Goal: Information Seeking & Learning: Learn about a topic

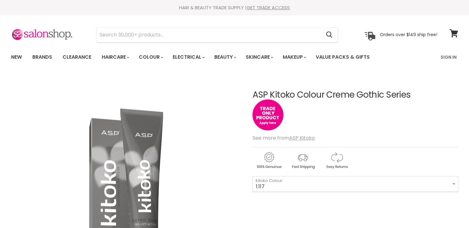
scroll to position [277, 0]
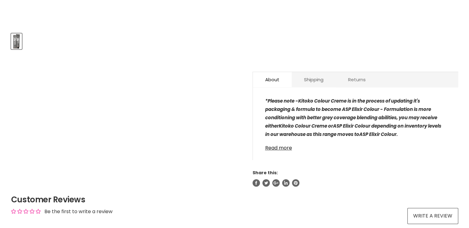
click at [361, 76] on link "Returns" at bounding box center [357, 79] width 42 height 15
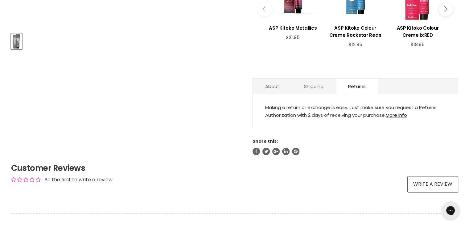
scroll to position [0, 0]
click at [275, 82] on link "About" at bounding box center [272, 86] width 39 height 15
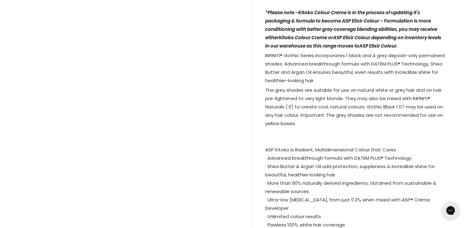
scroll to position [370, 0]
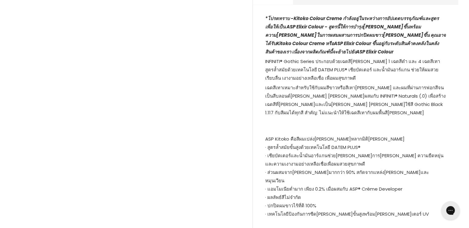
click at [380, 123] on p "ASP Kitoko คือสีผมเปล่ง[PERSON_NAME]หลากมิติ[PERSON_NAME] · สูตรล้ำสมัยขั้นสูงด…" at bounding box center [355, 168] width 181 height 101
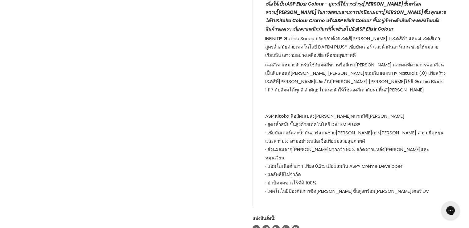
scroll to position [401, 0]
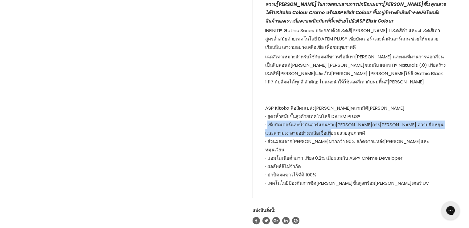
drag, startPoint x: 268, startPoint y: 120, endPoint x: 312, endPoint y: 127, distance: 45.3
click at [312, 127] on p "ASP Kitoko คือสีผมเปล่ง[PERSON_NAME]หลากมิติ[PERSON_NAME] · สูตรล้ำสมัยขั้นสูงด…" at bounding box center [355, 137] width 181 height 101
click at [305, 133] on p "ASP Kitoko คือสีผมเปล่ง[PERSON_NAME]หลากมิติ[PERSON_NAME] · สูตรล้ำสมัยขั้นสูงด…" at bounding box center [355, 137] width 181 height 101
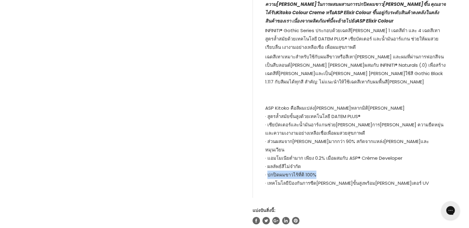
drag, startPoint x: 319, startPoint y: 161, endPoint x: 267, endPoint y: 160, distance: 51.8
click at [267, 160] on p "ASP Kitoko คือสีผมเปล่ง[PERSON_NAME]หลากมิติ[PERSON_NAME] · สูตรล้ำสมัยขั้นสูงด…" at bounding box center [355, 137] width 181 height 101
copy font "ปกปิดผมขาวไร้ที่ติ 100%"
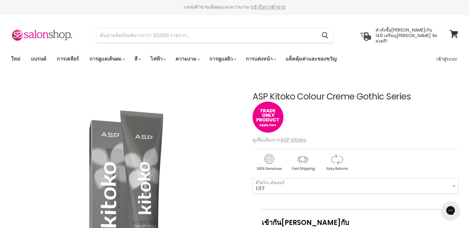
scroll to position [0, 0]
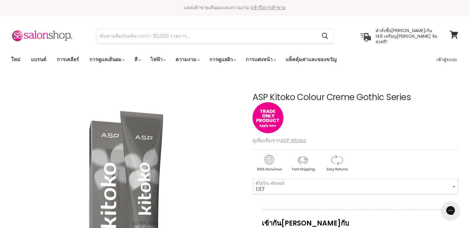
drag, startPoint x: 270, startPoint y: 93, endPoint x: 410, endPoint y: 94, distance: 139.6
click at [410, 94] on font "ASP Kitoko Colour Creme Gothic Series" at bounding box center [331, 97] width 158 height 12
drag, startPoint x: 253, startPoint y: 93, endPoint x: 429, endPoint y: 96, distance: 176.0
click at [429, 96] on h1 "ASP Kitoko Colour Creme Gothic Series" at bounding box center [355, 97] width 206 height 10
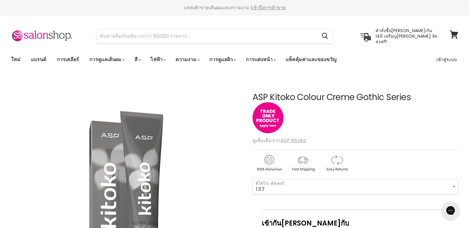
copy font "ASP Kitoko Colour Creme Gothic Series"
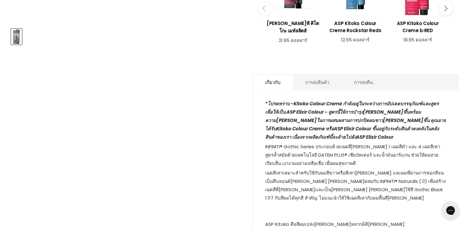
scroll to position [339, 0]
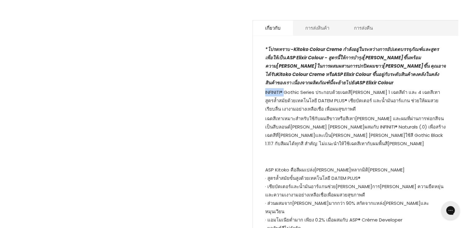
drag, startPoint x: 264, startPoint y: 88, endPoint x: 286, endPoint y: 88, distance: 22.2
click at [286, 88] on div "*โปรดทราบ - Kitoko Colour Creme กำลังอยู่ในระหว่างการอัปเดตบรรจุภัณฑ์และสูตรเพื…" at bounding box center [355, 150] width 205 height 217
click at [359, 93] on font "INFINITI® Gothic Series ประกอบด้วยเฉดสี[PERSON_NAME] 1 เฉดสีดำ และ 4 เฉดสีเทา ส…" at bounding box center [352, 100] width 175 height 23
drag, startPoint x: 265, startPoint y: 96, endPoint x: 317, endPoint y: 99, distance: 52.2
click at [317, 99] on font "INFINITI® Gothic Series ประกอบด้วยเฉดสี[PERSON_NAME] 1 เฉดสีดำ และ 4 เฉดสีเทา ส…" at bounding box center [352, 100] width 175 height 23
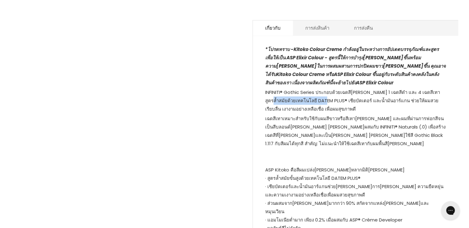
copy font "เทคโนโลยี DATEM PLUS®"
click at [324, 126] on p "เฉดสีเทาเหมาะสำหรับใช้กับผมสีขาวหรือสีเทา[PERSON_NAME] และผมที่ผ่านการฟอกสีจนเป…" at bounding box center [355, 131] width 181 height 35
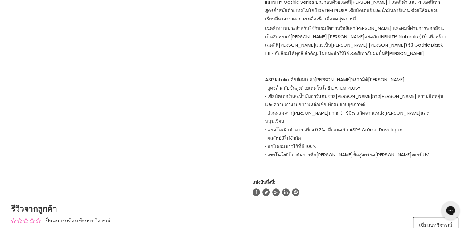
scroll to position [432, 0]
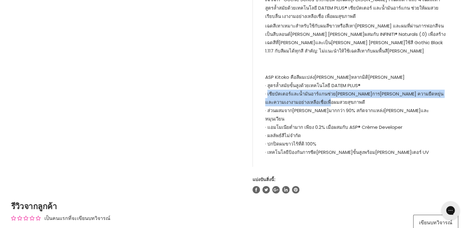
drag, startPoint x: 268, startPoint y: 92, endPoint x: 310, endPoint y: 98, distance: 42.4
click at [310, 98] on p "ASP Kitoko คือสีผมเปล่ง[PERSON_NAME]หลากมิติ[PERSON_NAME] · สูตรล้ำสมัยขั้นสูงด…" at bounding box center [355, 106] width 181 height 101
copy font "เชียบัตเตอร์และน้ำมันอาร์แกนช่วย[PERSON_NAME]การ[PERSON_NAME] ความยืดหยุ่น และค…"
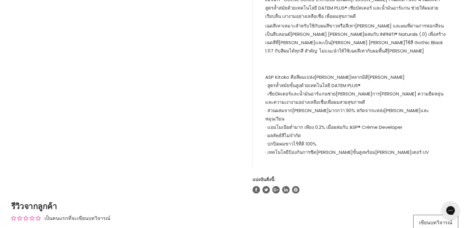
click at [322, 108] on font "· ส่วนผสมจาก[PERSON_NAME]มากกว่า 90% สกัดจากแหล่ง[PERSON_NAME]และหมุนเวียน" at bounding box center [347, 114] width 164 height 15
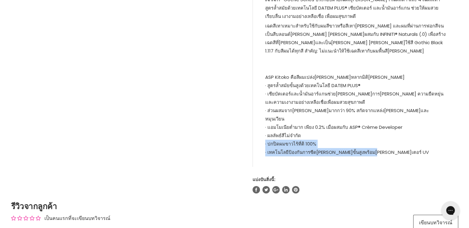
drag, startPoint x: 371, startPoint y: 138, endPoint x: 264, endPoint y: 133, distance: 107.4
click at [264, 133] on div "*โปรดทราบ - Kitoko Colour Creme กำลังอยู่ในระหว่างการอัปเดตบรรจุภัณฑ์และสูตรเพื…" at bounding box center [355, 57] width 205 height 217
copy p "· ปกปิดผมขาวไร้ที่ติ 100% · เทคโนโลยีป้องกันการซีด[PERSON_NAME]ขั้นสูงพร้อม[PER…"
click at [412, 146] on div "*โปรดทราบ - Kitoko Colour Creme กำลังอยู่ในระหว่างการอัปเดตบรรจุภัณฑ์และสูตรเพื…" at bounding box center [355, 57] width 205 height 217
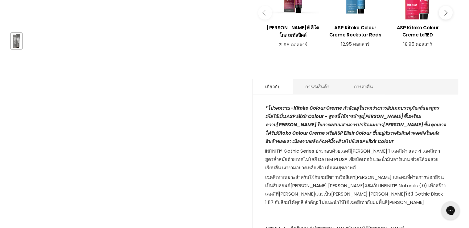
scroll to position [277, 0]
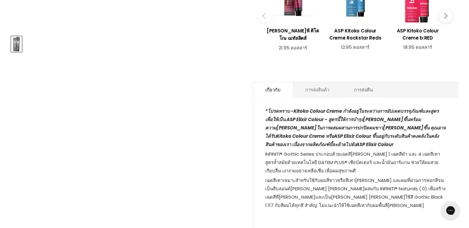
click at [316, 89] on link "การส่งสินค้า" at bounding box center [317, 89] width 49 height 15
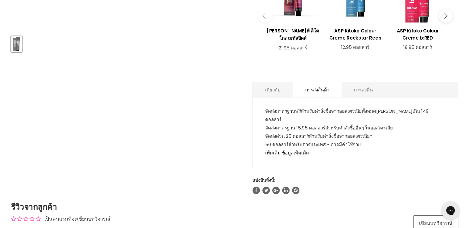
click at [356, 86] on font "การส่งคืน" at bounding box center [363, 89] width 19 height 6
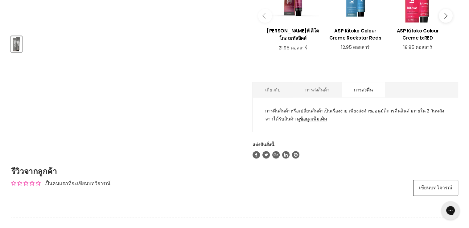
click at [290, 89] on link "เกี่ยวกับ" at bounding box center [273, 89] width 40 height 15
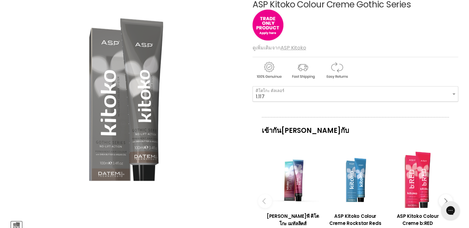
scroll to position [31, 0]
